Goal: Task Accomplishment & Management: Complete application form

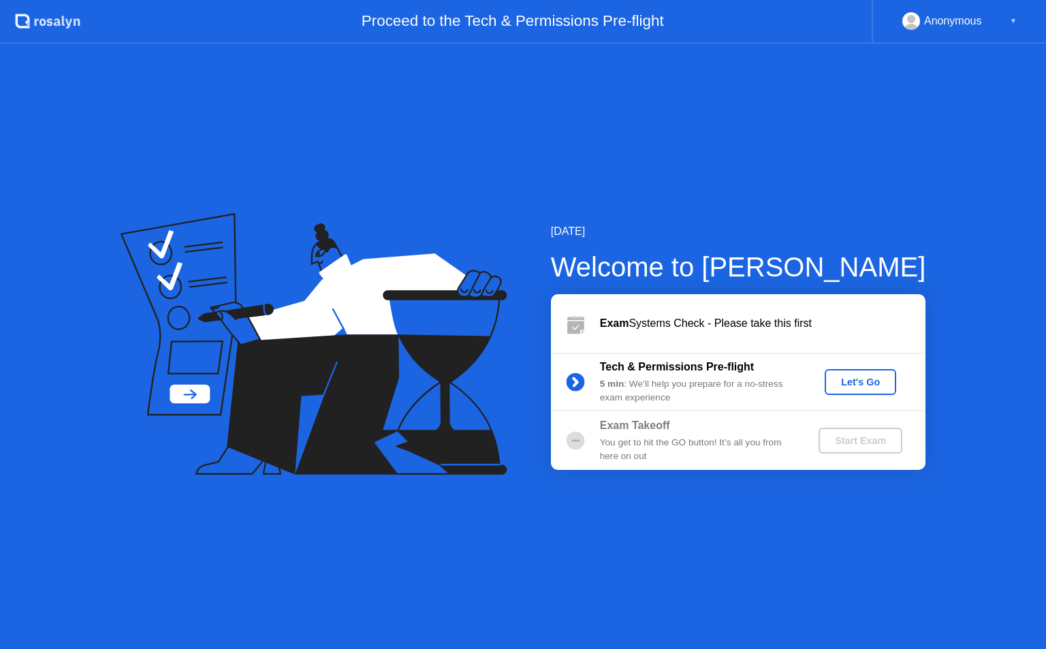
click at [868, 388] on div "Let's Go" at bounding box center [860, 382] width 61 height 11
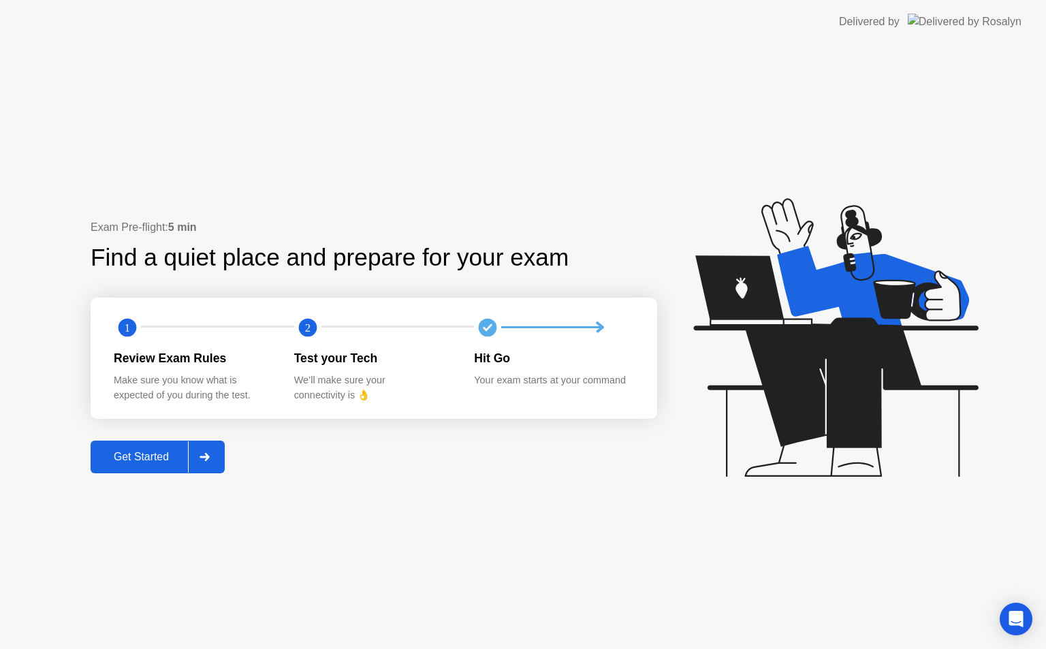
click at [131, 453] on div "Get Started" at bounding box center [141, 457] width 93 height 12
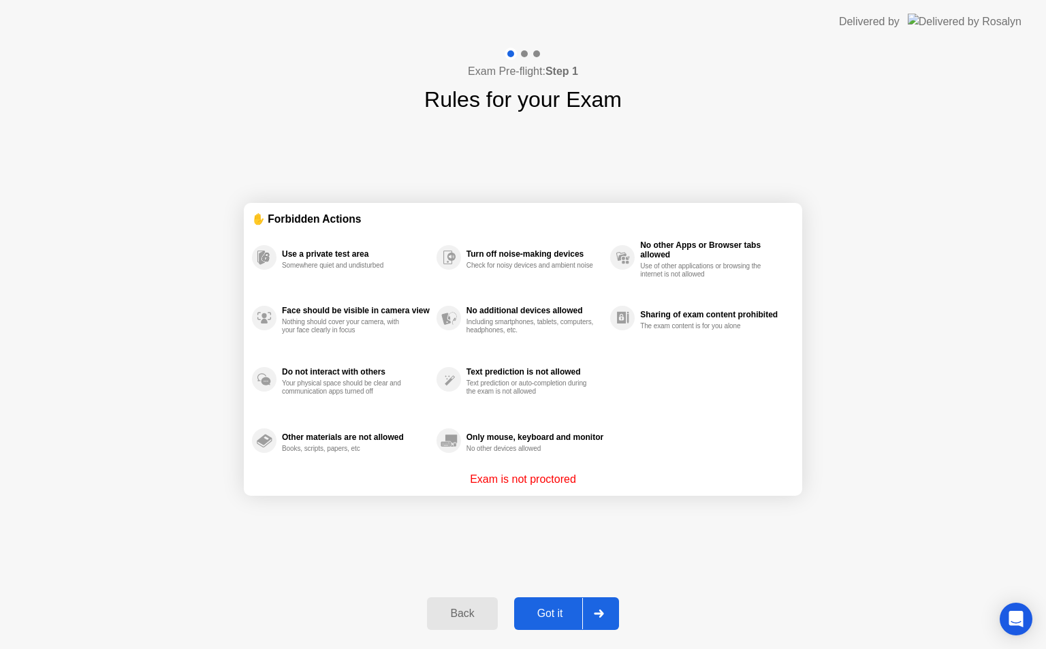
click at [533, 613] on div "Got it" at bounding box center [550, 614] width 64 height 12
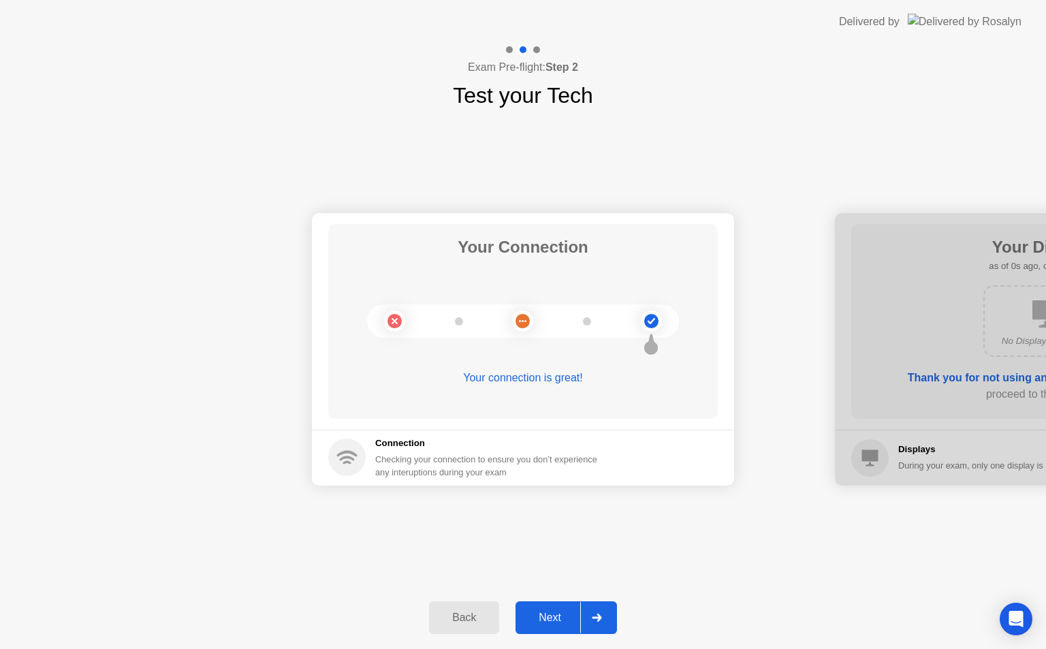
click at [549, 623] on div "Next" at bounding box center [550, 618] width 61 height 12
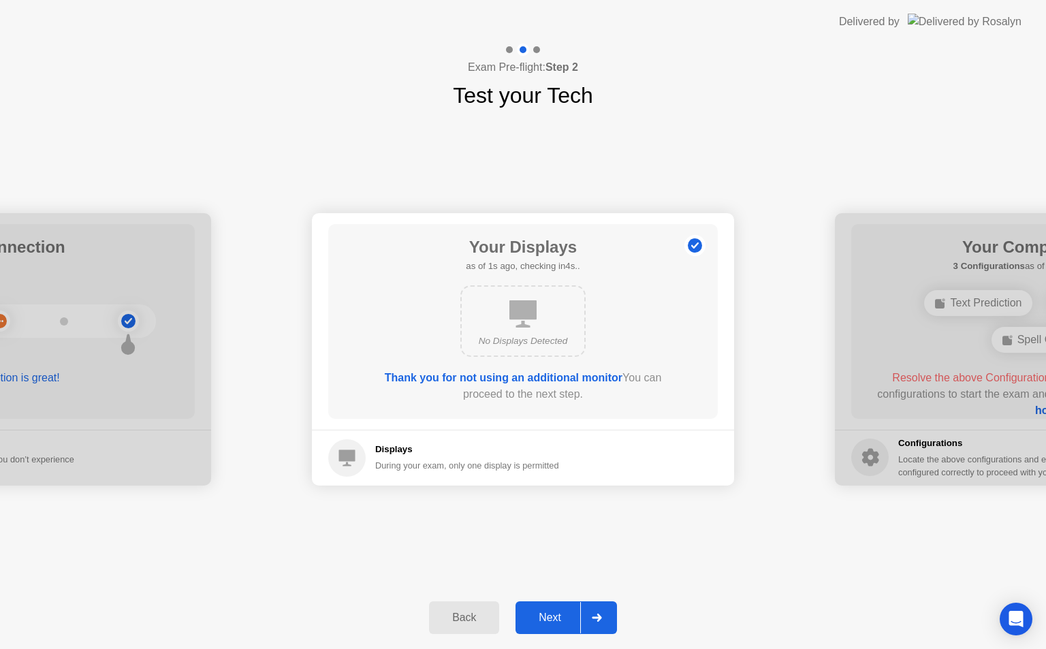
click at [555, 622] on div "Next" at bounding box center [550, 618] width 61 height 12
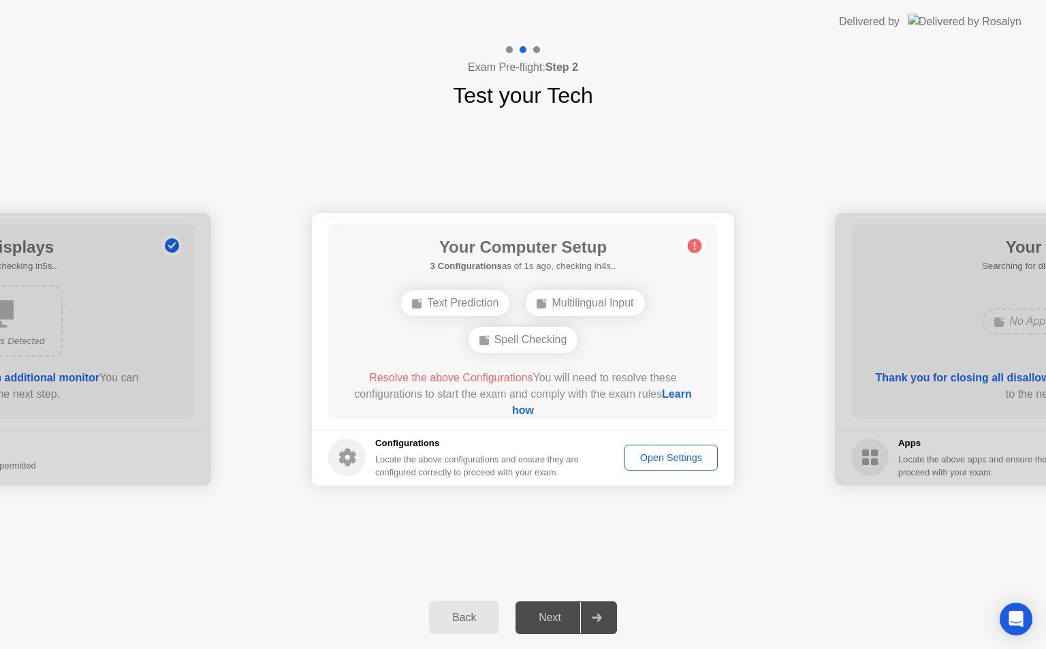
click at [554, 620] on div "Next" at bounding box center [550, 618] width 61 height 12
click at [63, 595] on div "Back Next" at bounding box center [523, 617] width 1046 height 63
click at [466, 627] on button "Back" at bounding box center [464, 617] width 70 height 33
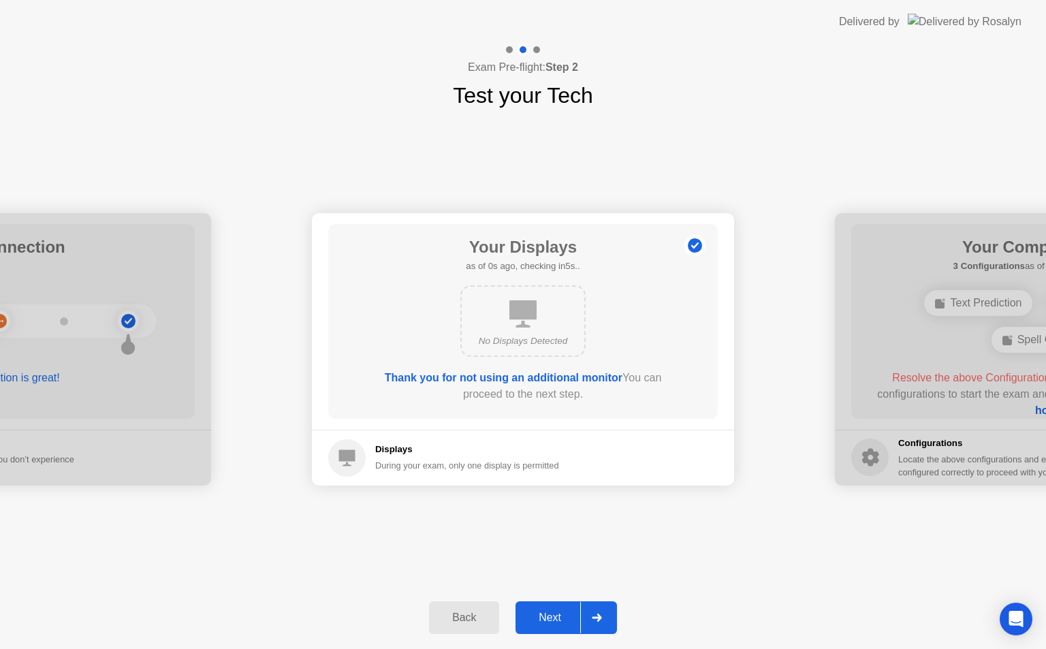
click at [468, 633] on button "Back" at bounding box center [464, 617] width 70 height 33
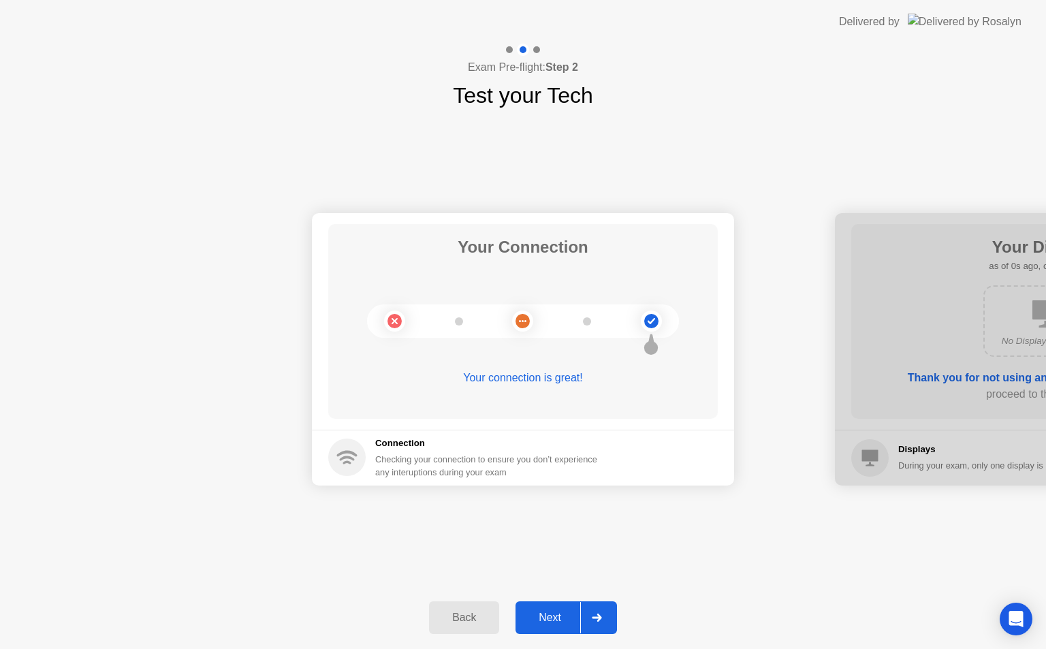
click at [466, 620] on div "Back" at bounding box center [464, 618] width 62 height 12
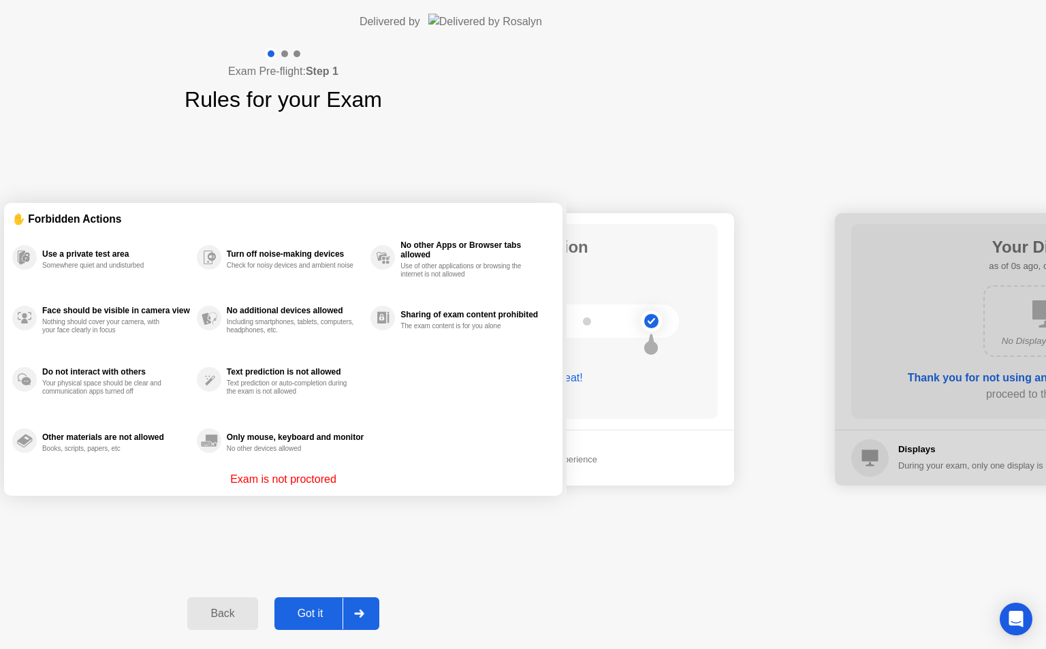
click at [257, 622] on button "Back" at bounding box center [222, 613] width 70 height 33
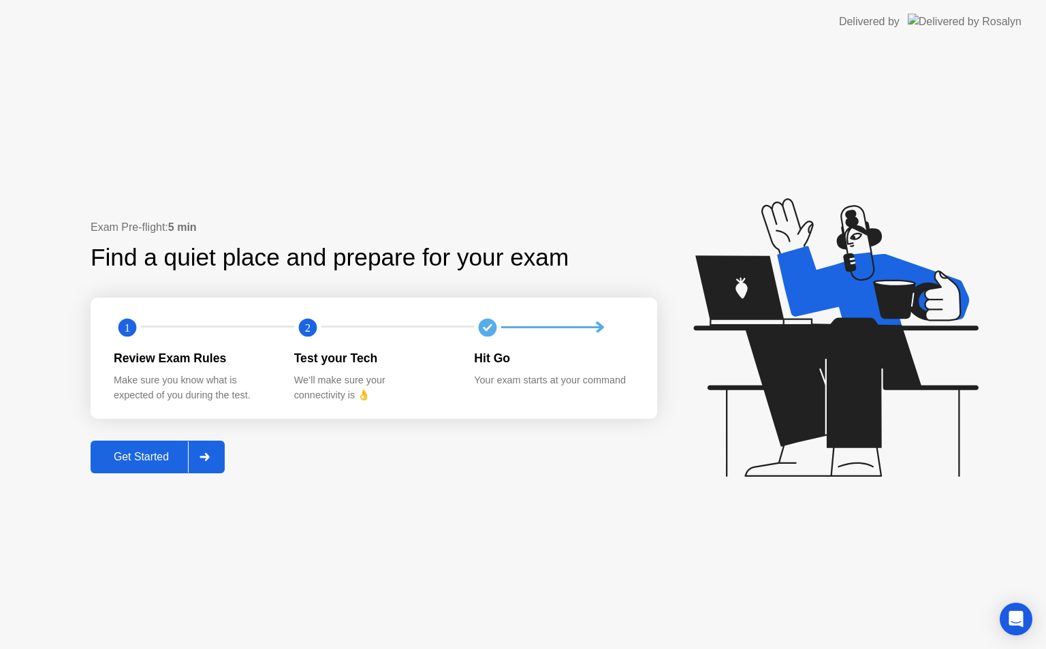
click at [302, 574] on div "Exam Pre-flight: 5 min Find a quiet place and prepare for your exam 1 2 Review …" at bounding box center [523, 346] width 1046 height 605
click at [277, 565] on div "Exam Pre-flight: 5 min Find a quiet place and prepare for your exam 1 2 Review …" at bounding box center [523, 346] width 1046 height 605
click at [301, 576] on div "Exam Pre-flight: 5 min Find a quiet place and prepare for your exam 1 2 Review …" at bounding box center [523, 346] width 1046 height 605
click at [296, 574] on div "Exam Pre-flight: 5 min Find a quiet place and prepare for your exam 1 2 Review …" at bounding box center [523, 346] width 1046 height 605
click at [14, 4] on header "Delivered by" at bounding box center [523, 22] width 1046 height 44
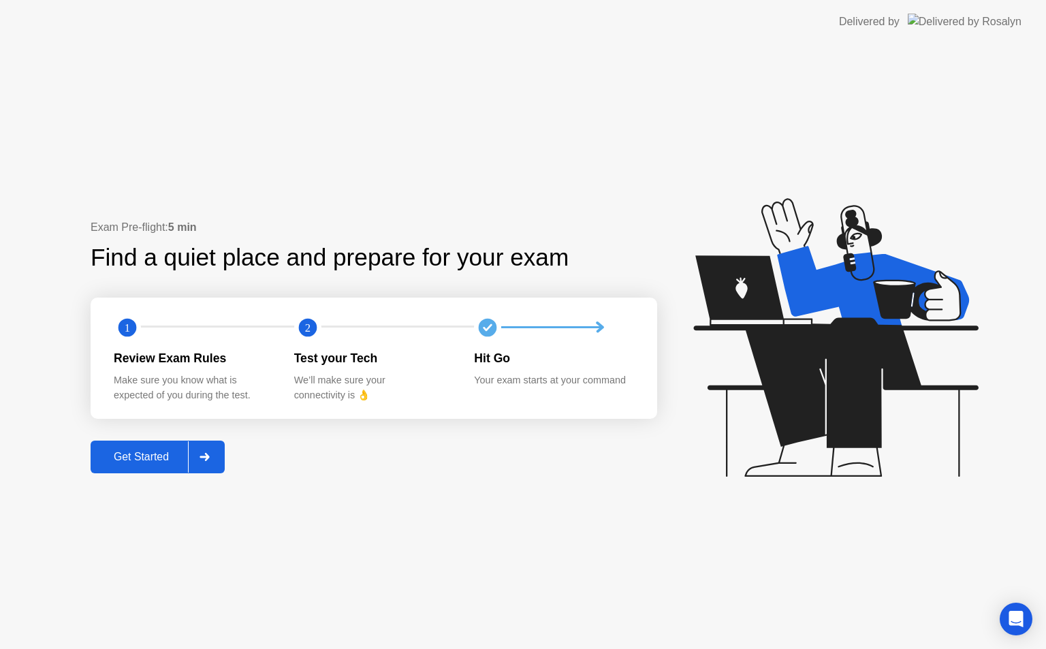
click at [306, 340] on circle at bounding box center [307, 327] width 27 height 27
click at [498, 327] on circle at bounding box center [487, 327] width 27 height 27
click at [1018, 629] on div "Open Intercom Messenger" at bounding box center [1016, 619] width 36 height 36
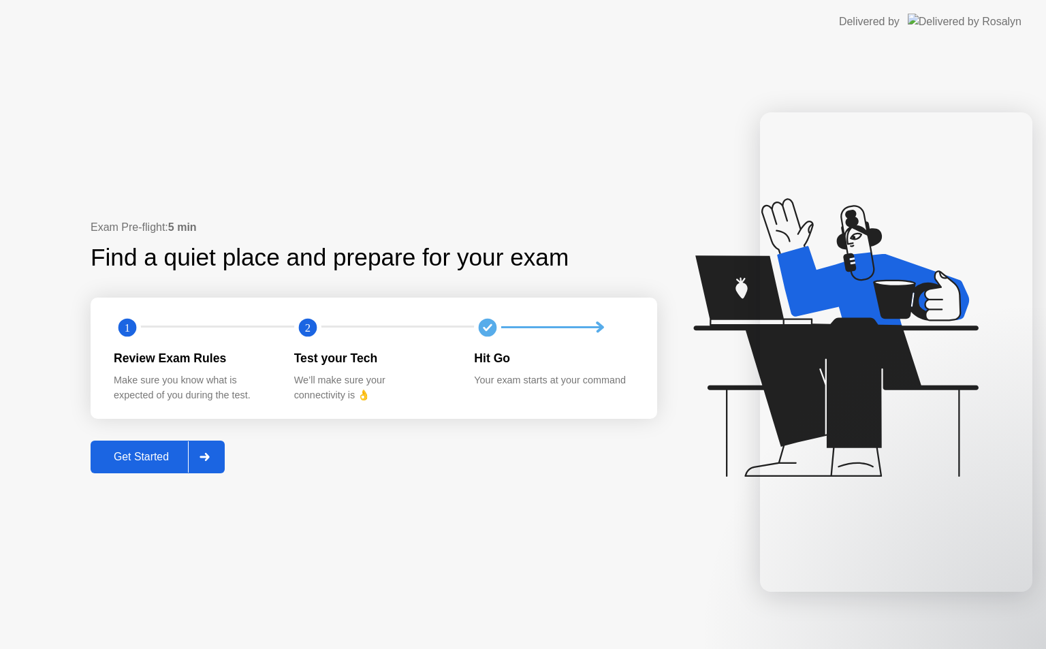
click at [48, 615] on div "Exam Pre-flight: 5 min Find a quiet place and prepare for your exam 1 2 Review …" at bounding box center [523, 346] width 1046 height 605
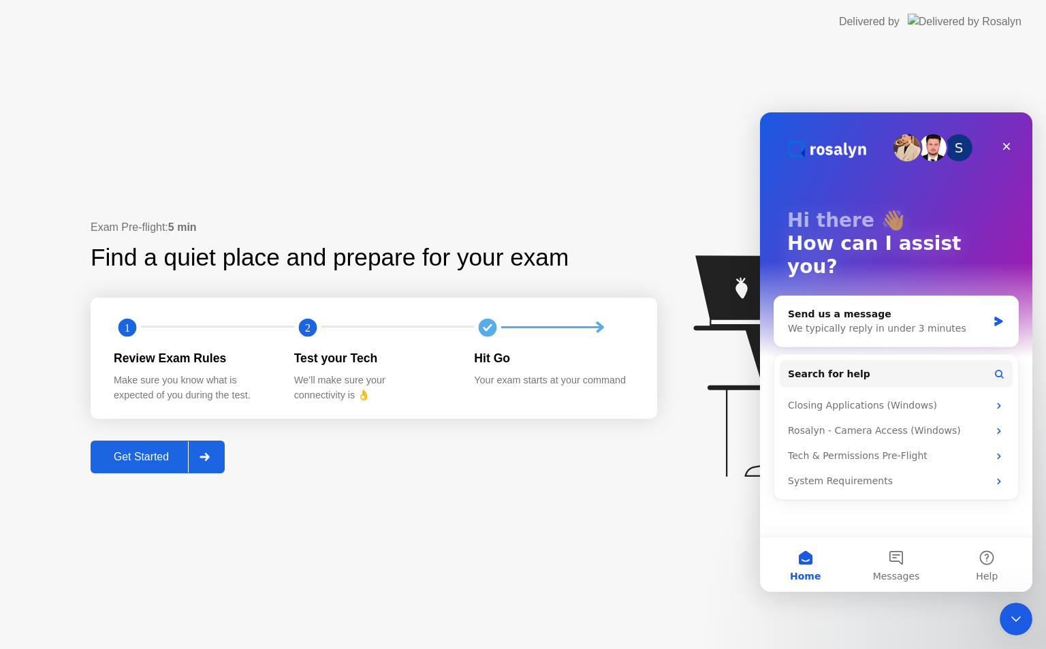
click at [67, 597] on div "Exam Pre-flight: 5 min Find a quiet place and prepare for your exam 1 2 Review …" at bounding box center [523, 346] width 1046 height 605
click at [53, 590] on div "Exam Pre-flight: 5 min Find a quiet place and prepare for your exam 1 2 Review …" at bounding box center [523, 346] width 1046 height 605
